Goal: Transaction & Acquisition: Purchase product/service

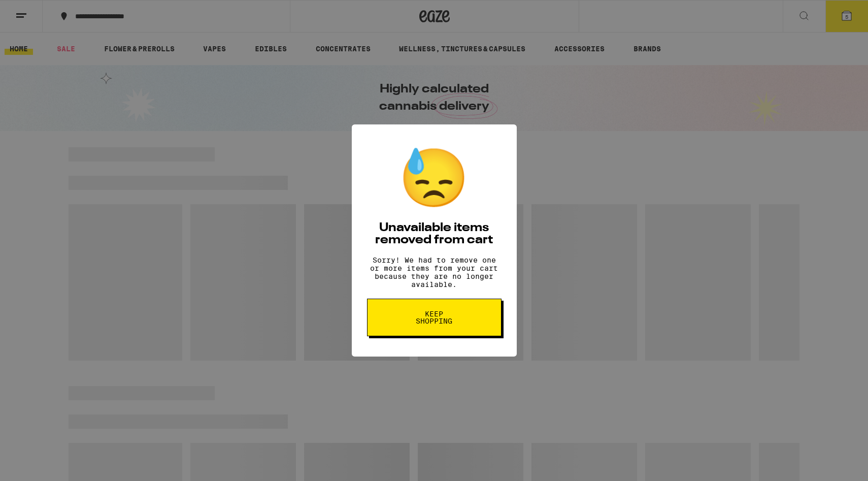
click at [428, 320] on span "Keep Shopping" at bounding box center [434, 317] width 52 height 14
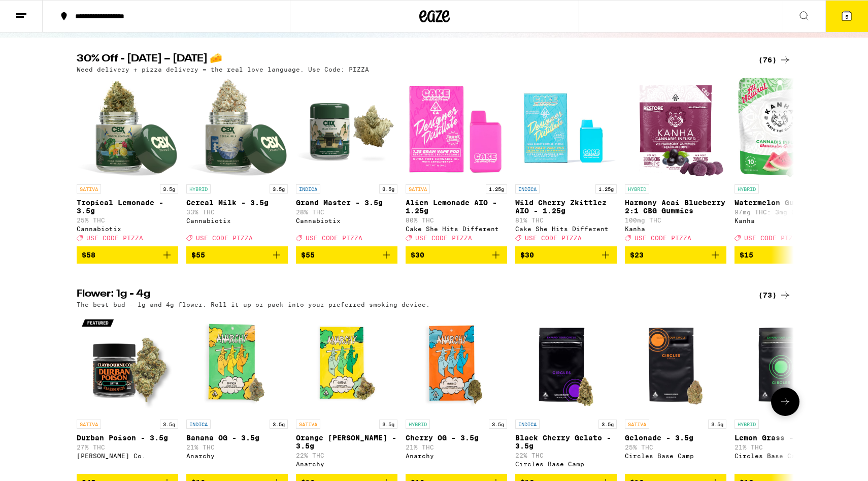
scroll to position [158, 0]
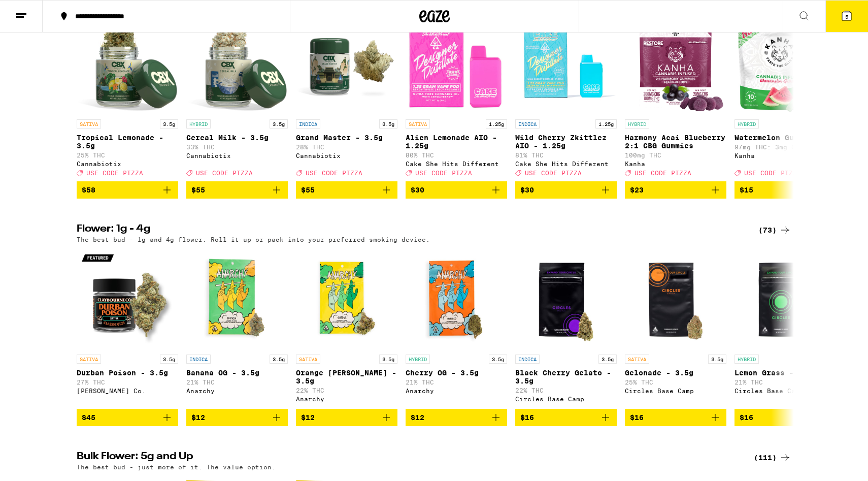
click at [779, 236] on icon at bounding box center [785, 230] width 12 height 12
click at [765, 236] on div "(73)" at bounding box center [774, 230] width 33 height 12
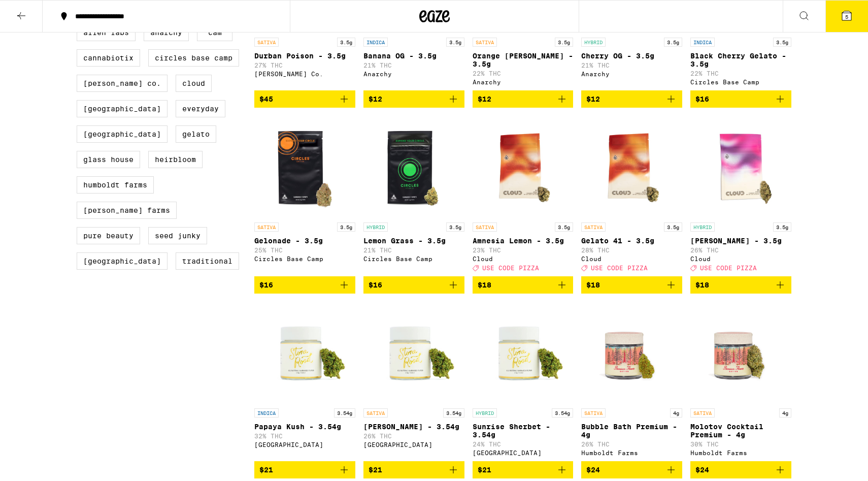
scroll to position [213, 0]
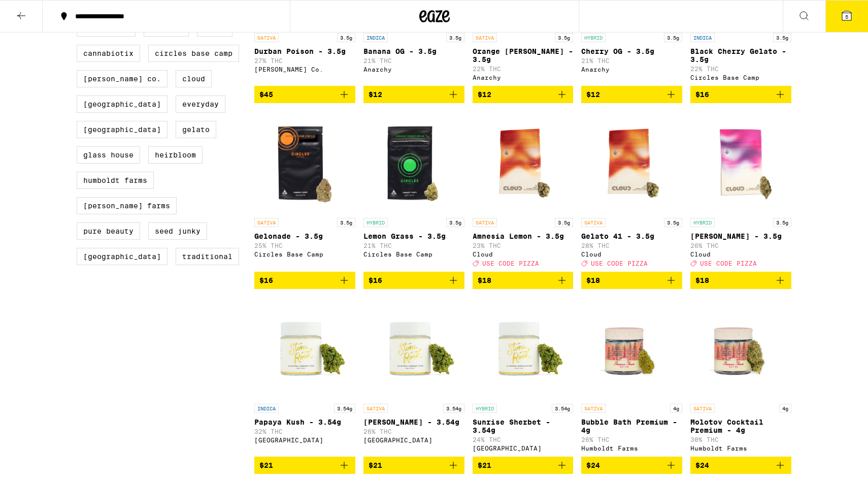
click at [528, 164] on img "Open page for Amnesia Lemon - 3.5g from Cloud" at bounding box center [523, 162] width 101 height 102
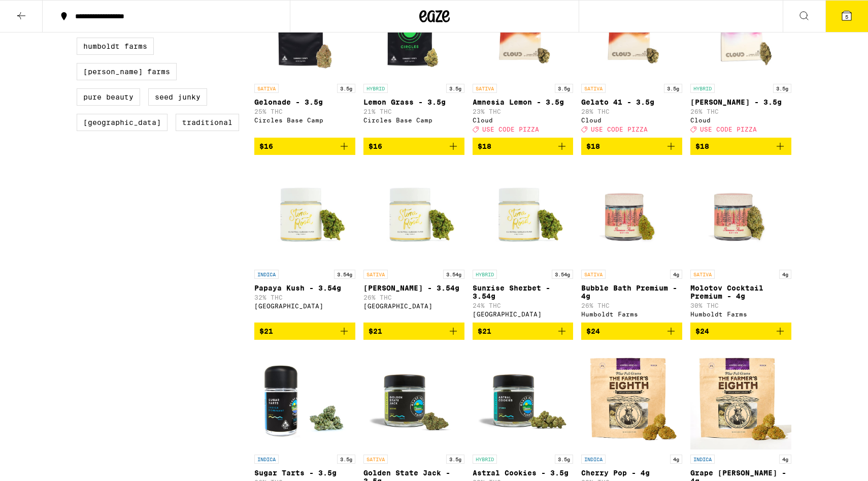
scroll to position [445, 0]
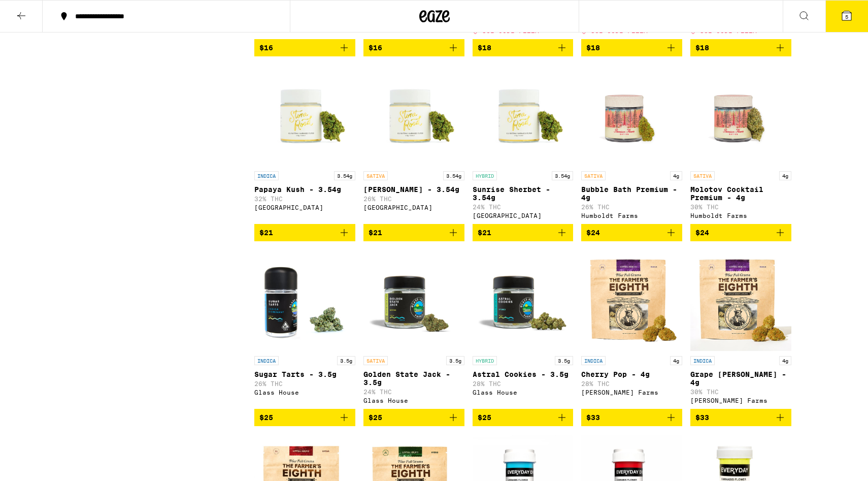
click at [625, 136] on img "Open page for Bubble Bath Premium - 4g from Humboldt Farms" at bounding box center [631, 115] width 101 height 102
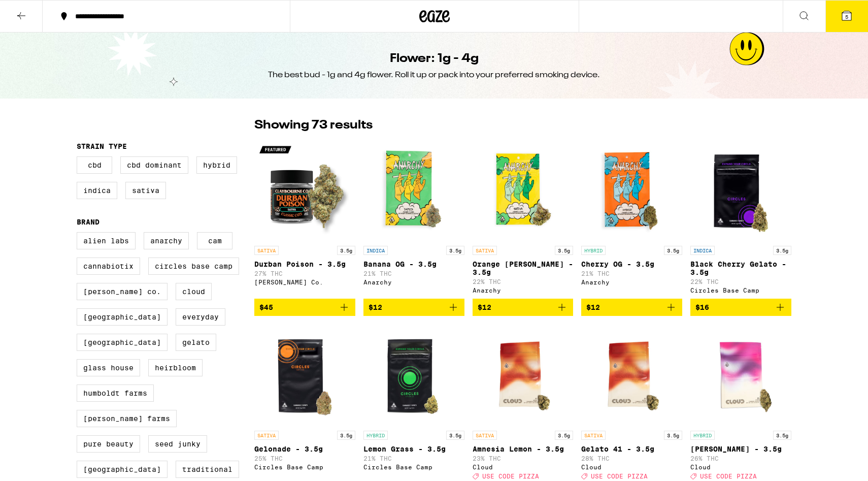
click at [69, 19] on icon at bounding box center [64, 16] width 12 height 12
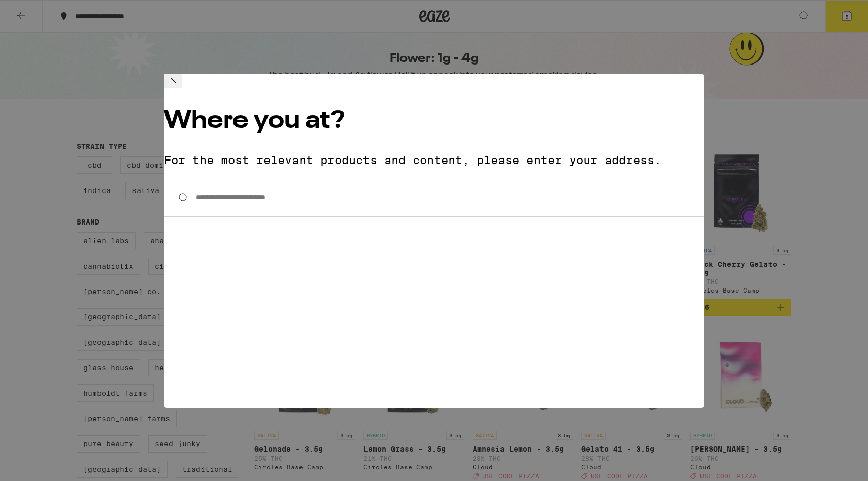
click at [130, 84] on div "**********" at bounding box center [434, 240] width 868 height 481
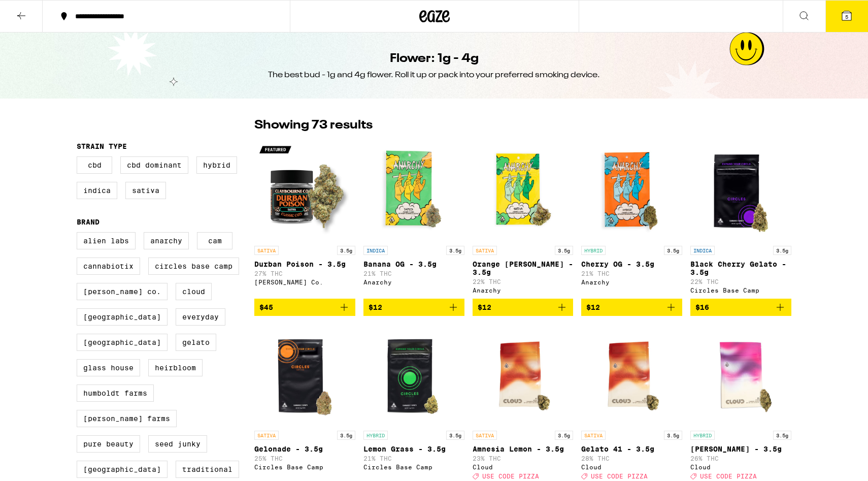
click at [841, 8] on button "5" at bounding box center [846, 16] width 43 height 31
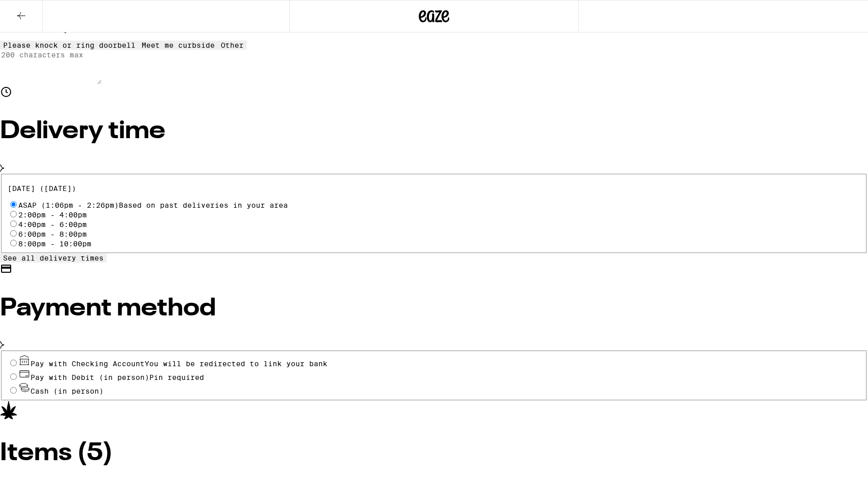
scroll to position [182, 0]
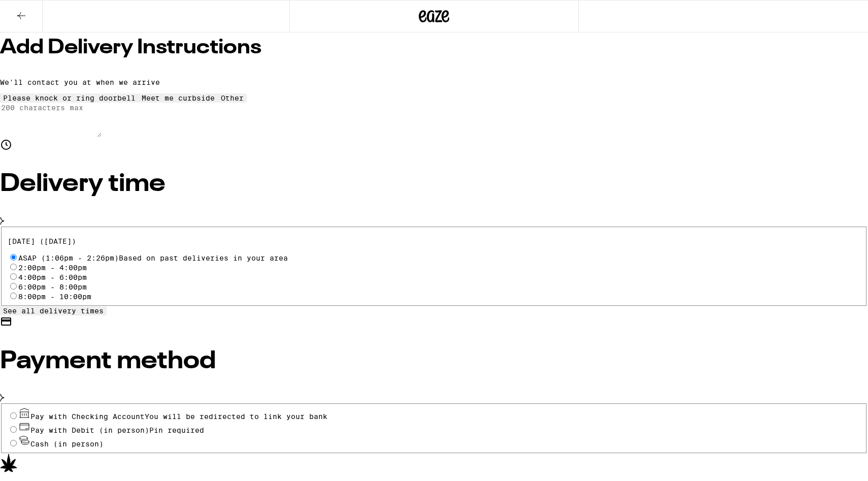
click at [104, 440] on span "Cash (in person)" at bounding box center [60, 444] width 85 height 8
click at [17, 440] on input "Cash (in person)" at bounding box center [13, 443] width 7 height 7
radio input "true"
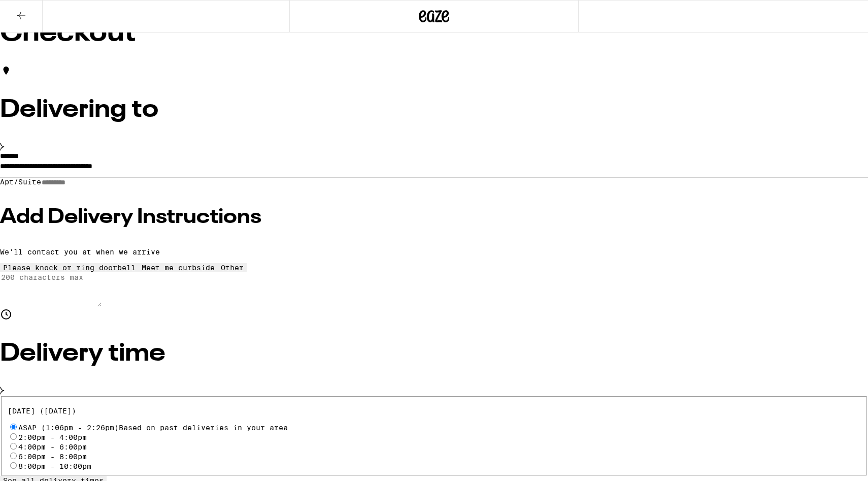
scroll to position [13, 0]
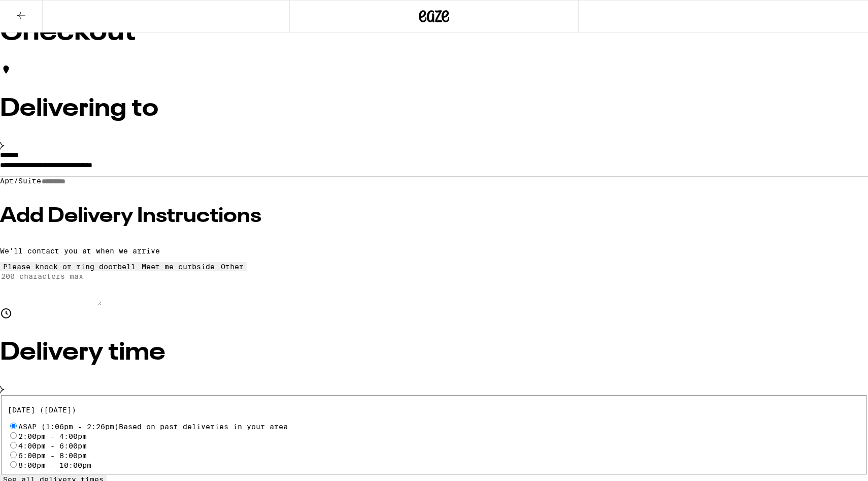
click at [20, 13] on icon at bounding box center [21, 15] width 8 height 7
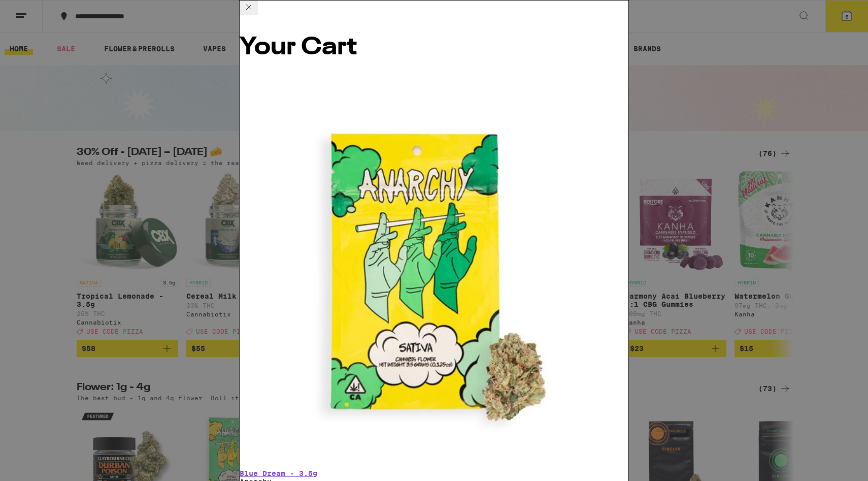
click at [97, 280] on div "Your Cart Blue Dream - 3.5g Anarchy $12 1 Sativa Peanut Butter Cups 10-Pack Eme…" at bounding box center [434, 240] width 868 height 481
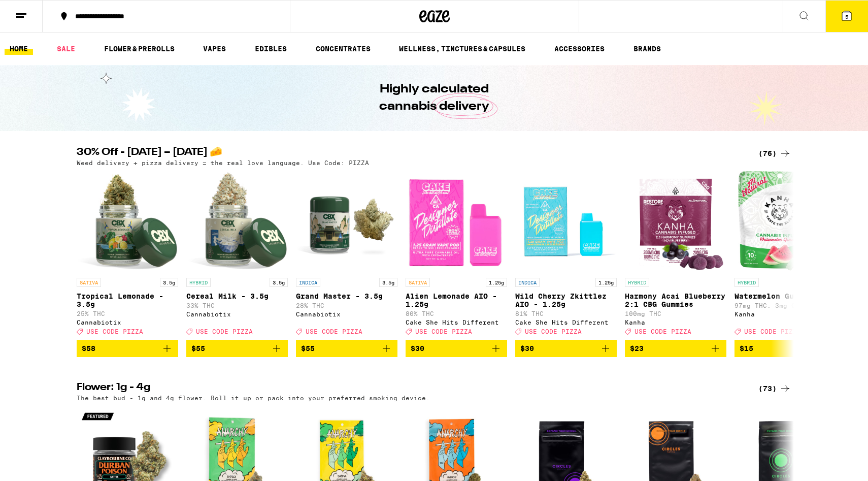
click at [801, 25] on button at bounding box center [804, 17] width 43 height 32
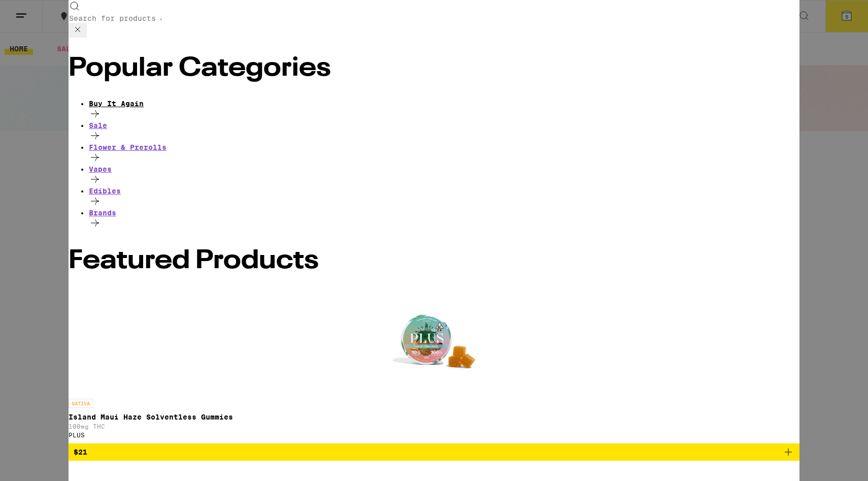
click at [125, 99] on div "Buy It Again" at bounding box center [444, 103] width 711 height 8
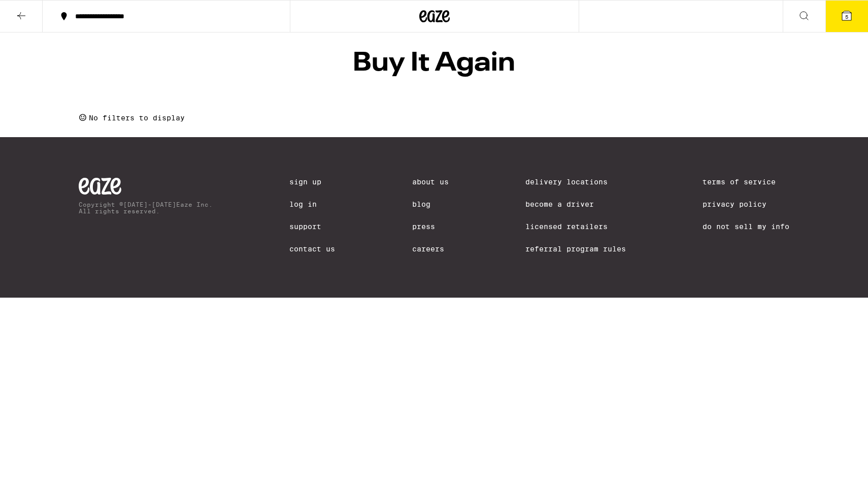
click at [16, 20] on icon at bounding box center [21, 16] width 12 height 12
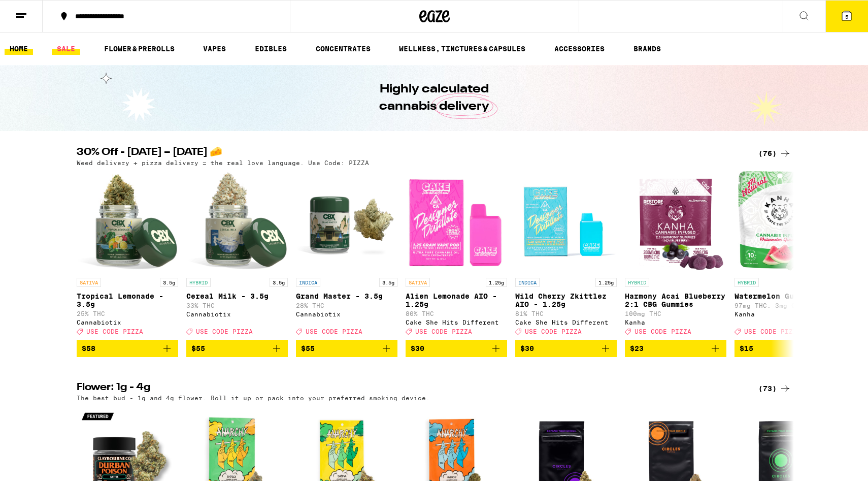
click at [63, 52] on link "SALE" at bounding box center [66, 49] width 28 height 12
click at [129, 51] on link "FLOWER & PREROLLS" at bounding box center [139, 49] width 81 height 12
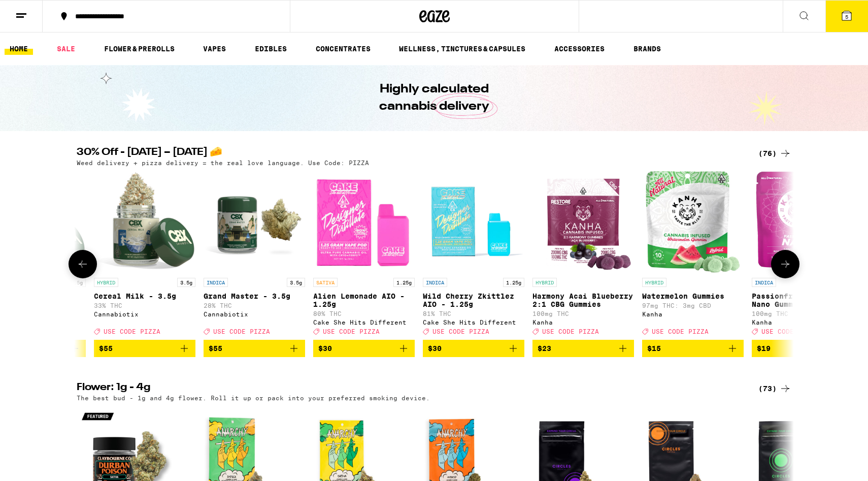
scroll to position [0, 96]
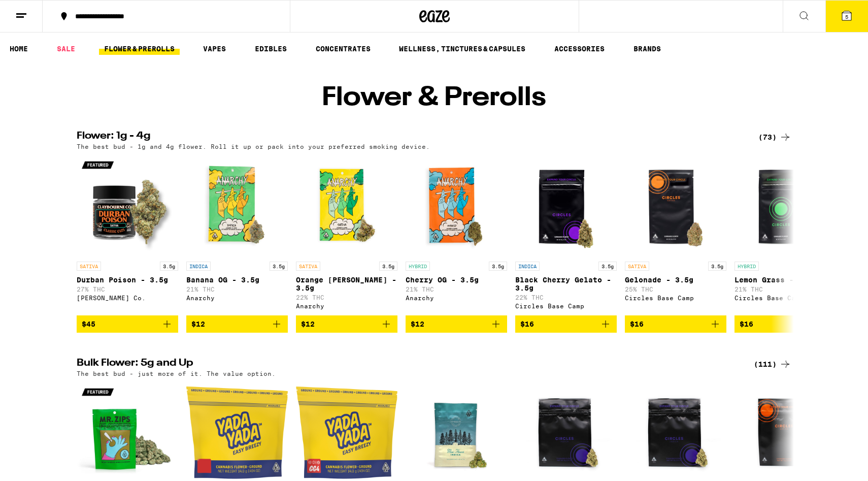
click at [766, 143] on div "(73)" at bounding box center [774, 137] width 33 height 12
